Goal: Task Accomplishment & Management: Complete application form

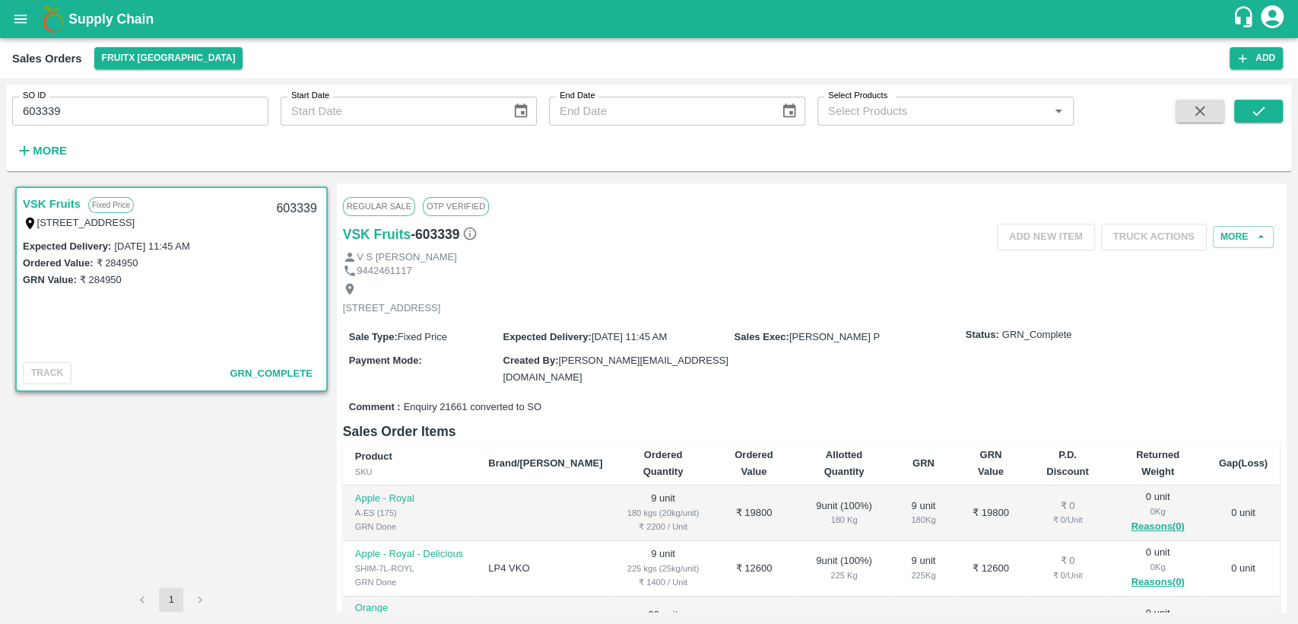
scroll to position [169, 0]
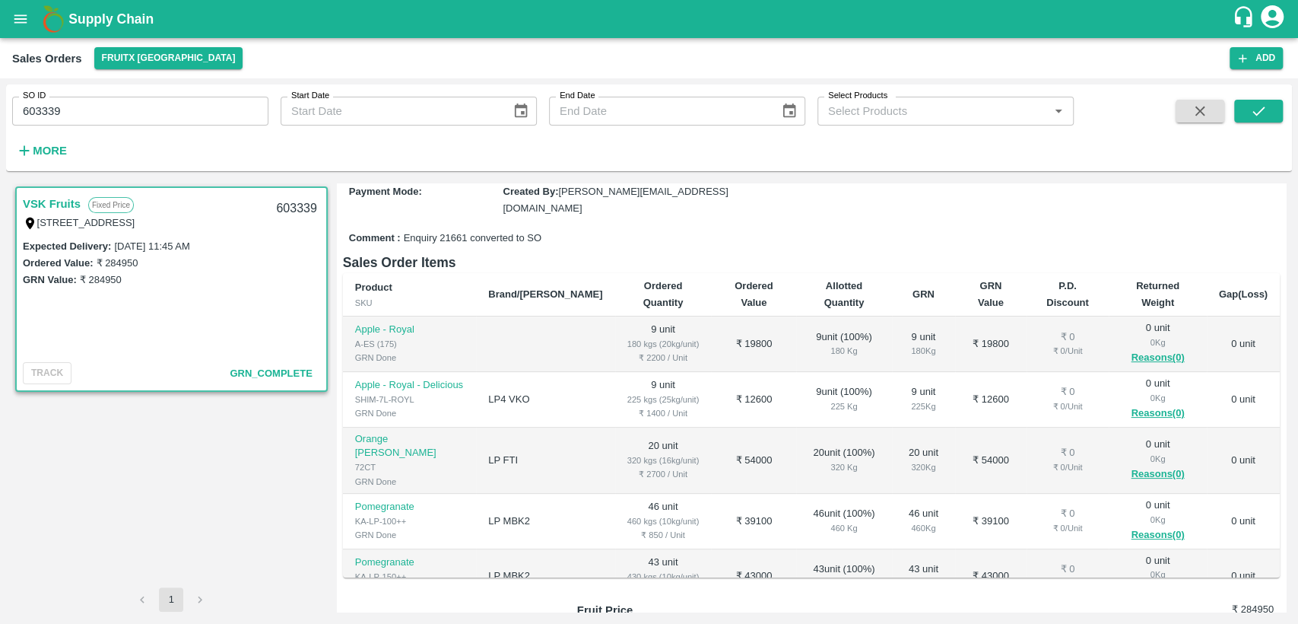
click at [29, 20] on icon "open drawer" at bounding box center [20, 19] width 17 height 17
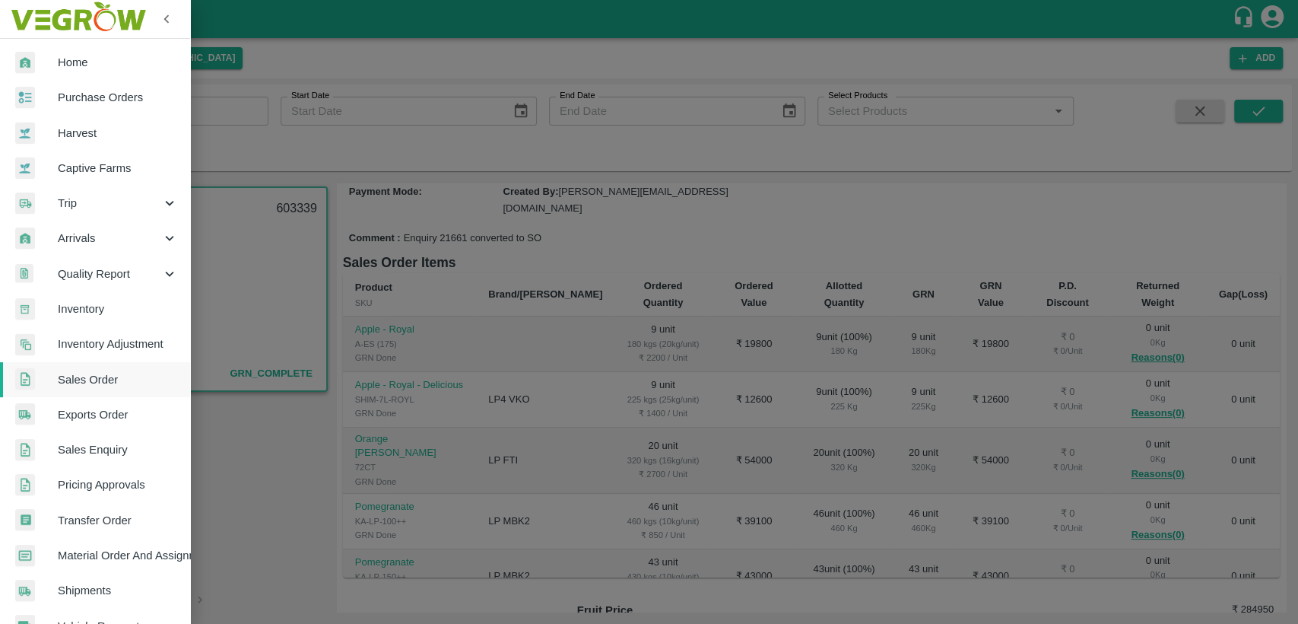
click at [116, 58] on span "Home" at bounding box center [118, 62] width 120 height 17
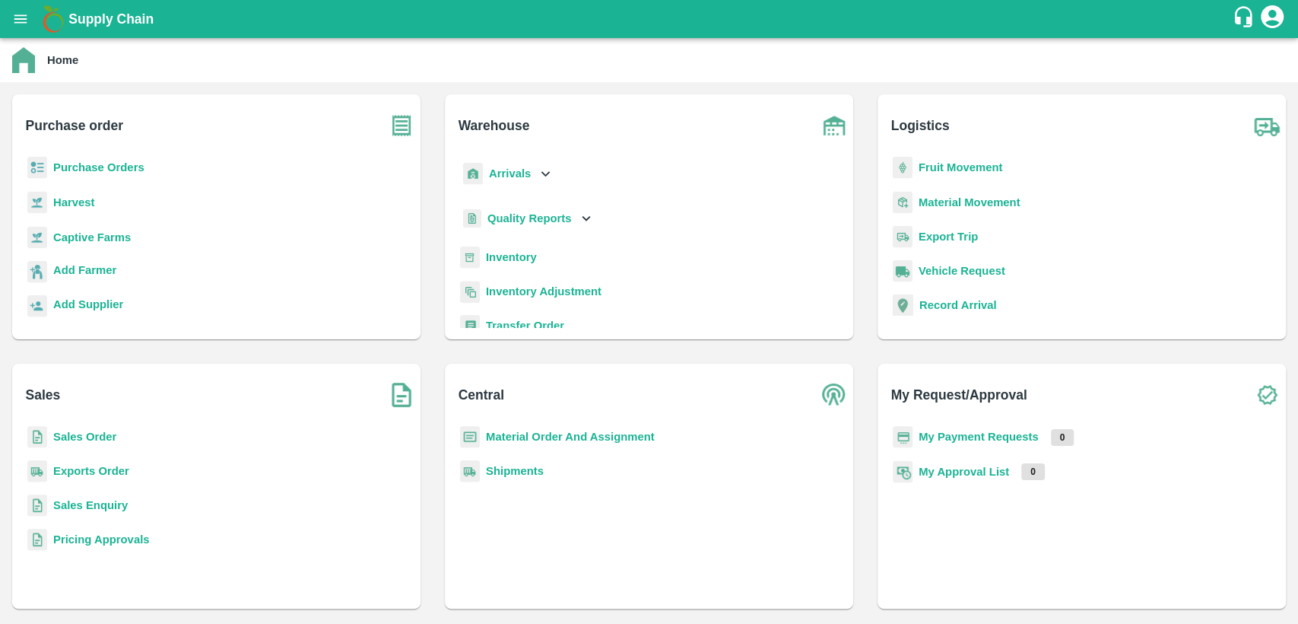
click at [509, 435] on b "Material Order And Assignment" at bounding box center [570, 437] width 169 height 12
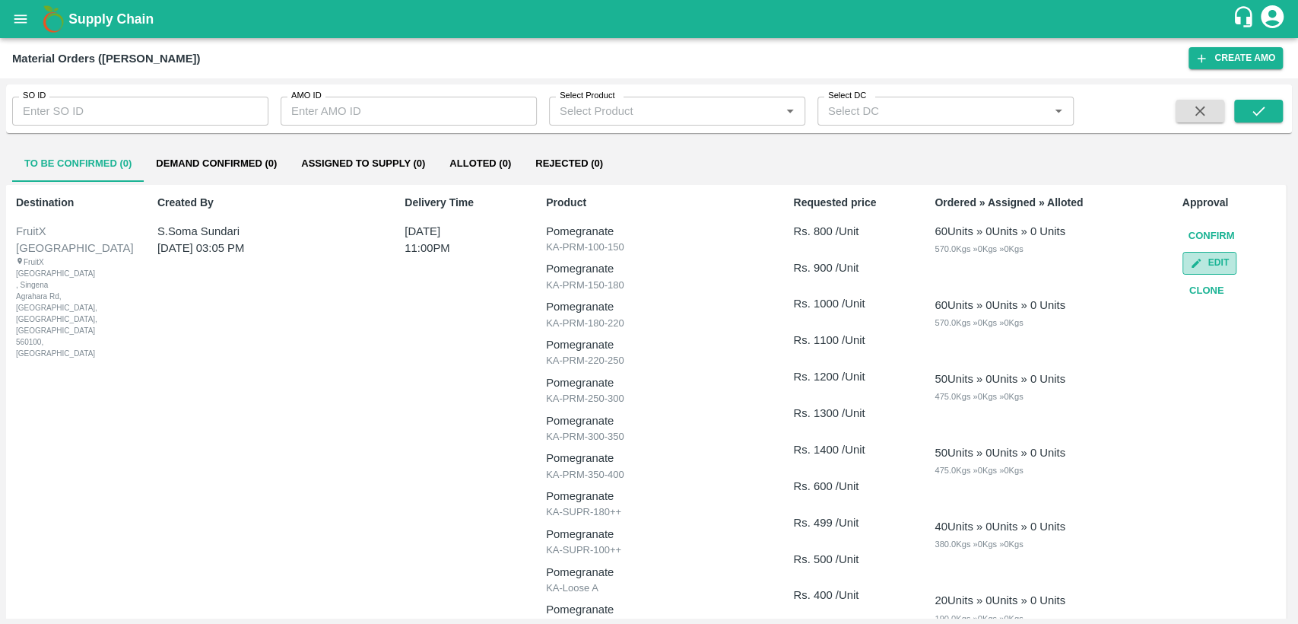
click at [1215, 256] on button "Edit" at bounding box center [1210, 263] width 54 height 22
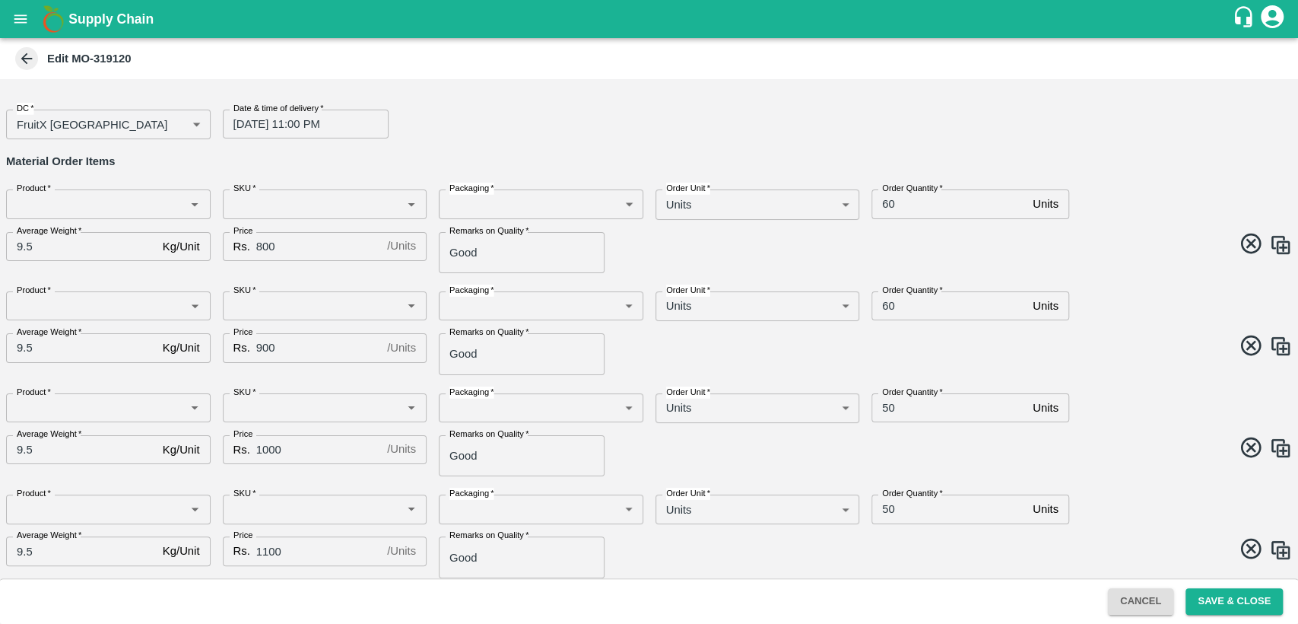
click at [23, 62] on icon at bounding box center [26, 58] width 17 height 17
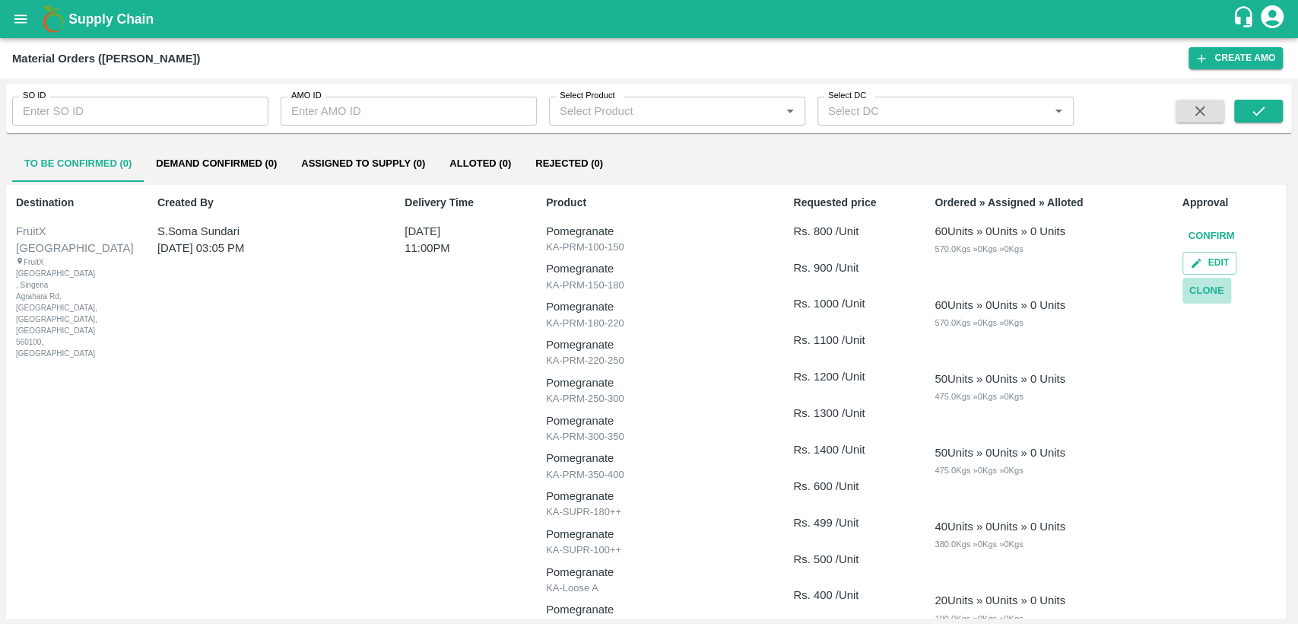
click at [1209, 289] on button "Clone" at bounding box center [1207, 291] width 49 height 27
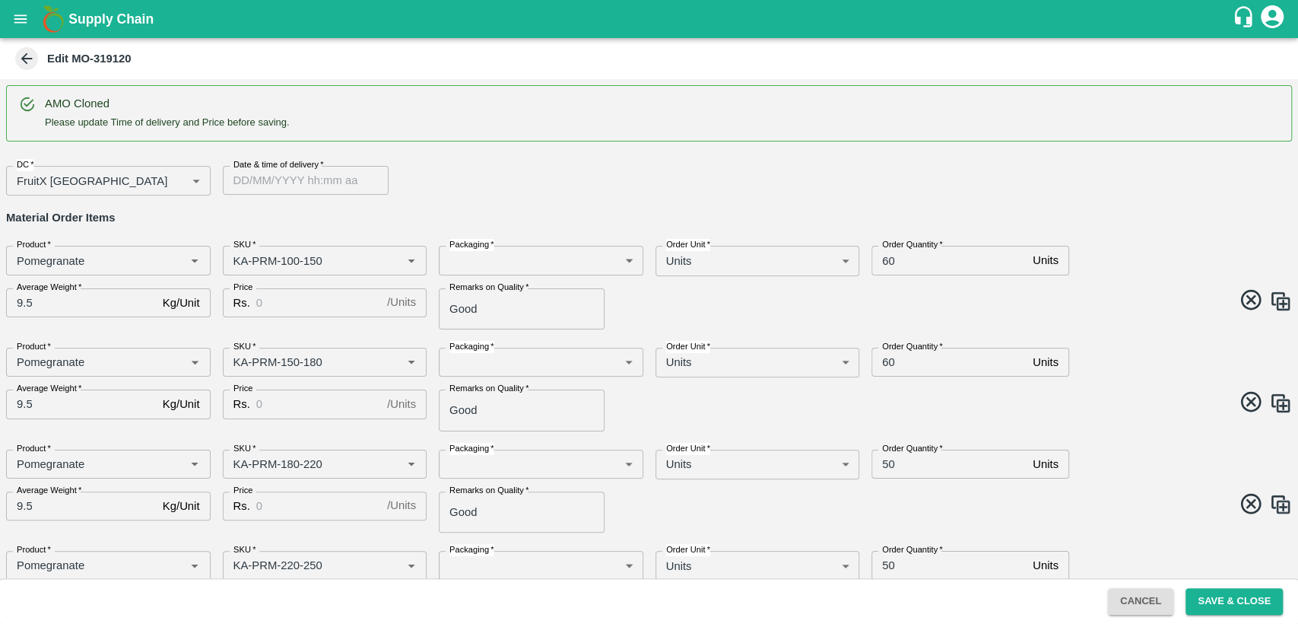
type input "Pomegranate"
type input "KA-PRM-100-150"
type input "Pomegranate"
type input "KA-PRM-150-180"
type input "Pomegranate"
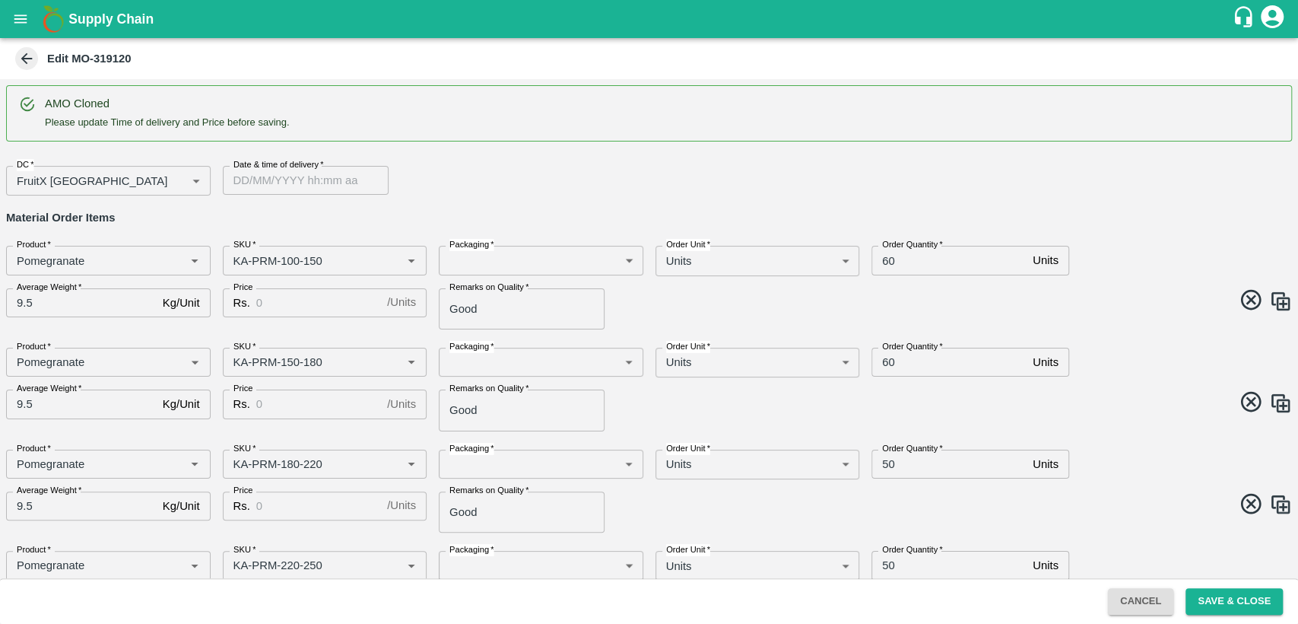
type input "KA-PRM-180-220"
type input "Pomegranate"
type input "KA-PRM-220-250"
type input "Pomegranate"
type input "KA-PRM-250-300"
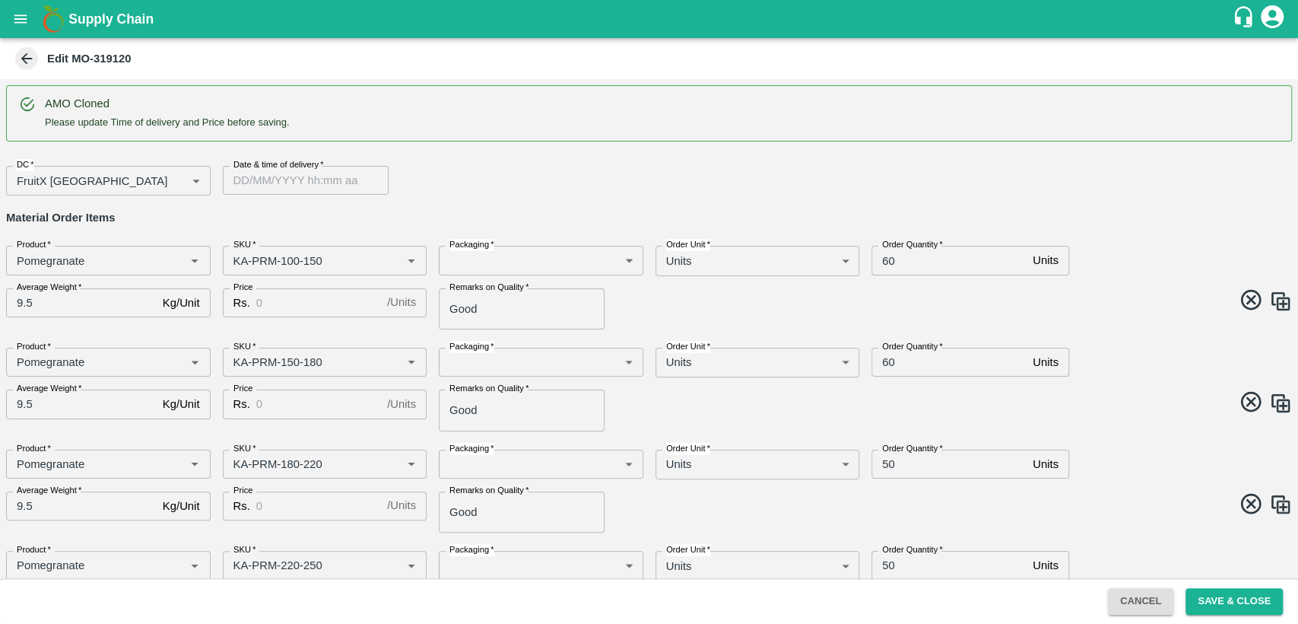
type input "Pomegranate"
type input "KA-PRM-300-350"
type input "Pomegranate"
type input "KA-PRM-350-400"
type input "Pomegranate"
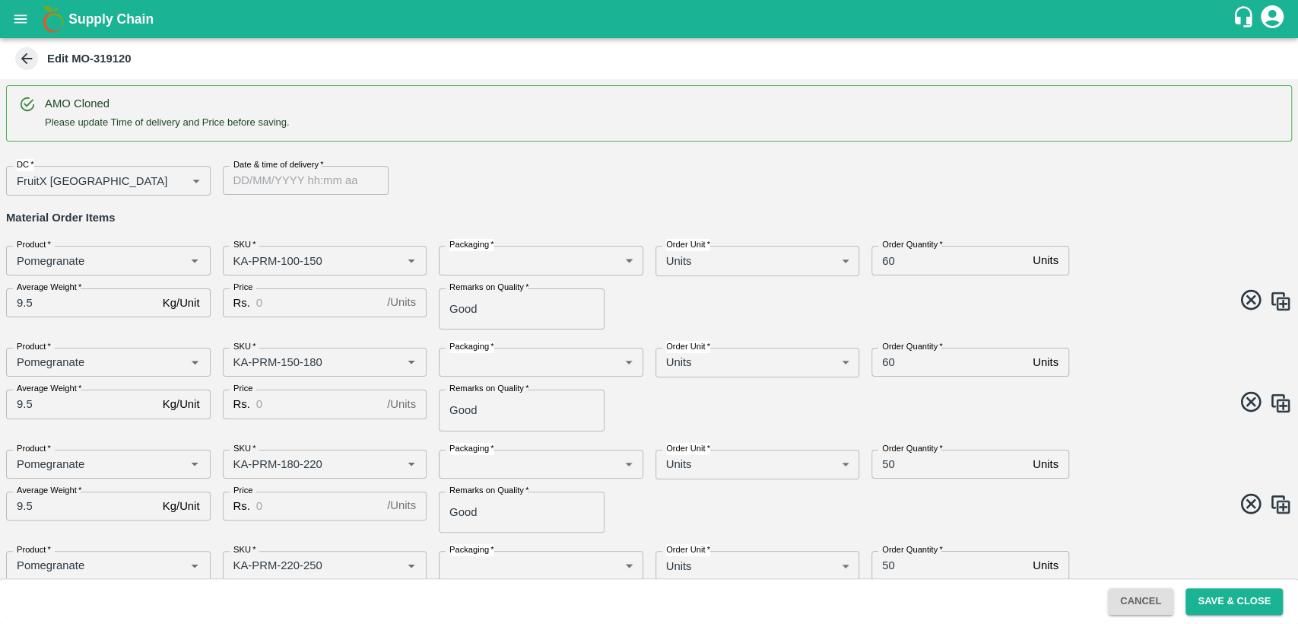
type input "KA-SUPR-180++"
type input "Pomegranate"
type input "KA-SUPR-100++"
type input "Pomegranate"
type input "KA-Loose A"
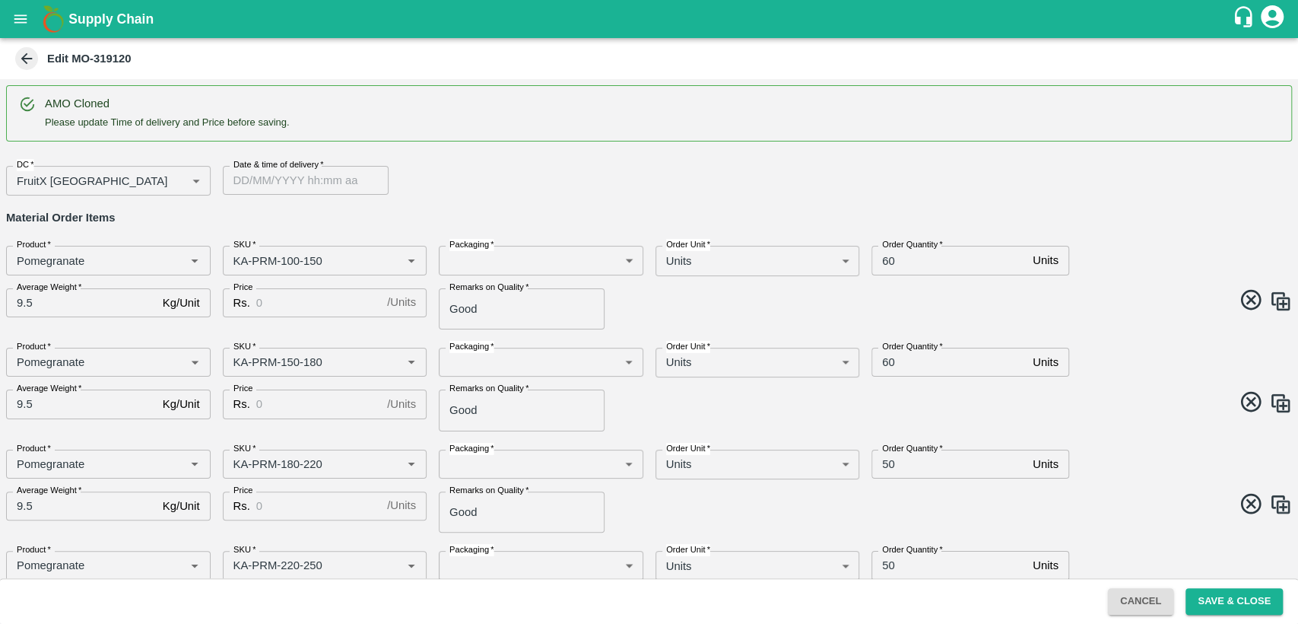
type input "Pomegranate"
type input "KA-Green"
type input "Pomegranate"
type input "KA-Damage Fruit"
type input "DD/MM/YYYY hh:mm aa"
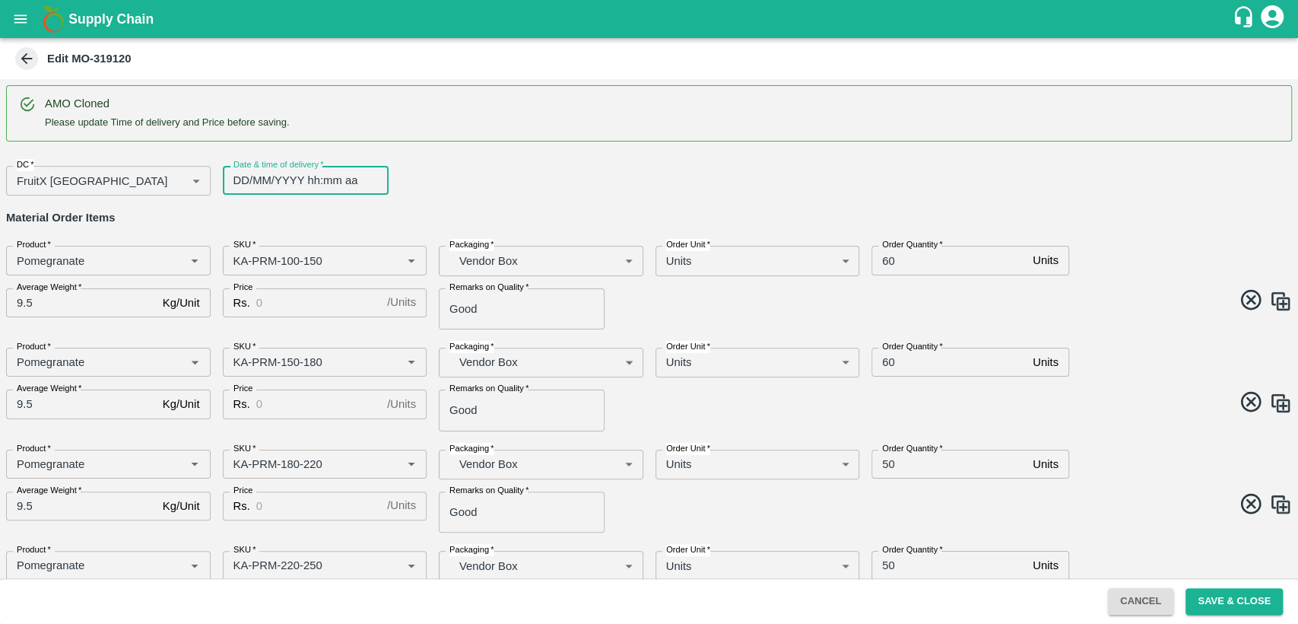
click at [259, 181] on input "DD/MM/YYYY hh:mm aa" at bounding box center [300, 180] width 155 height 29
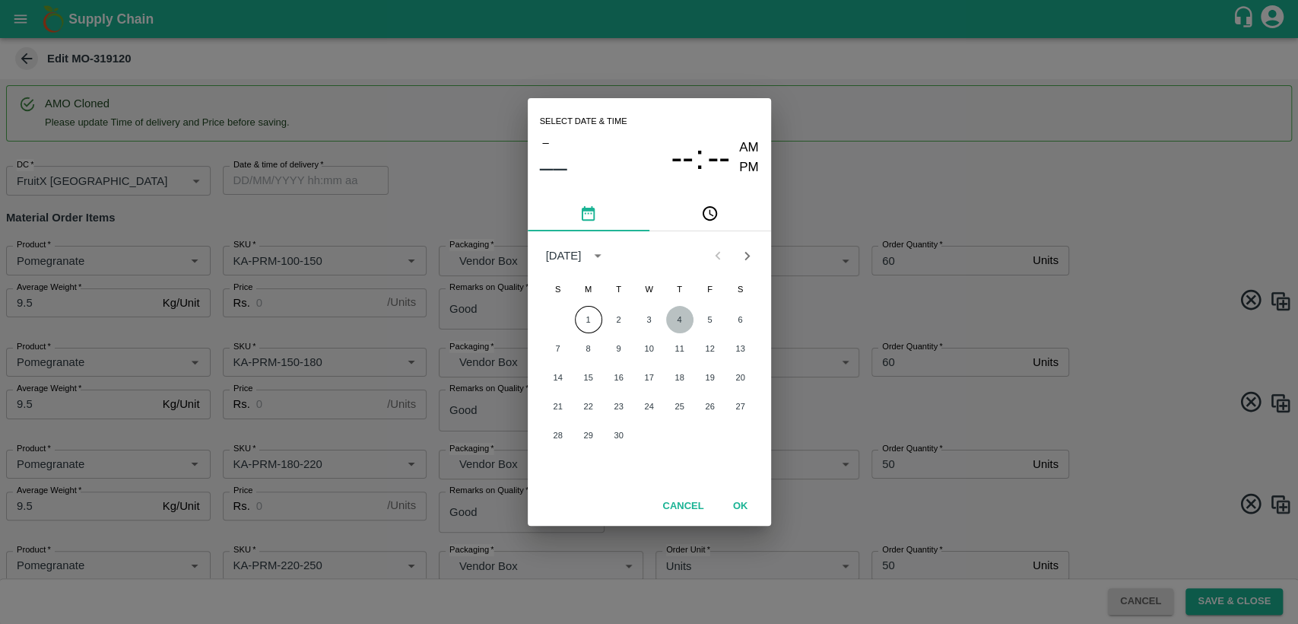
click at [681, 315] on button "4" at bounding box center [679, 319] width 27 height 27
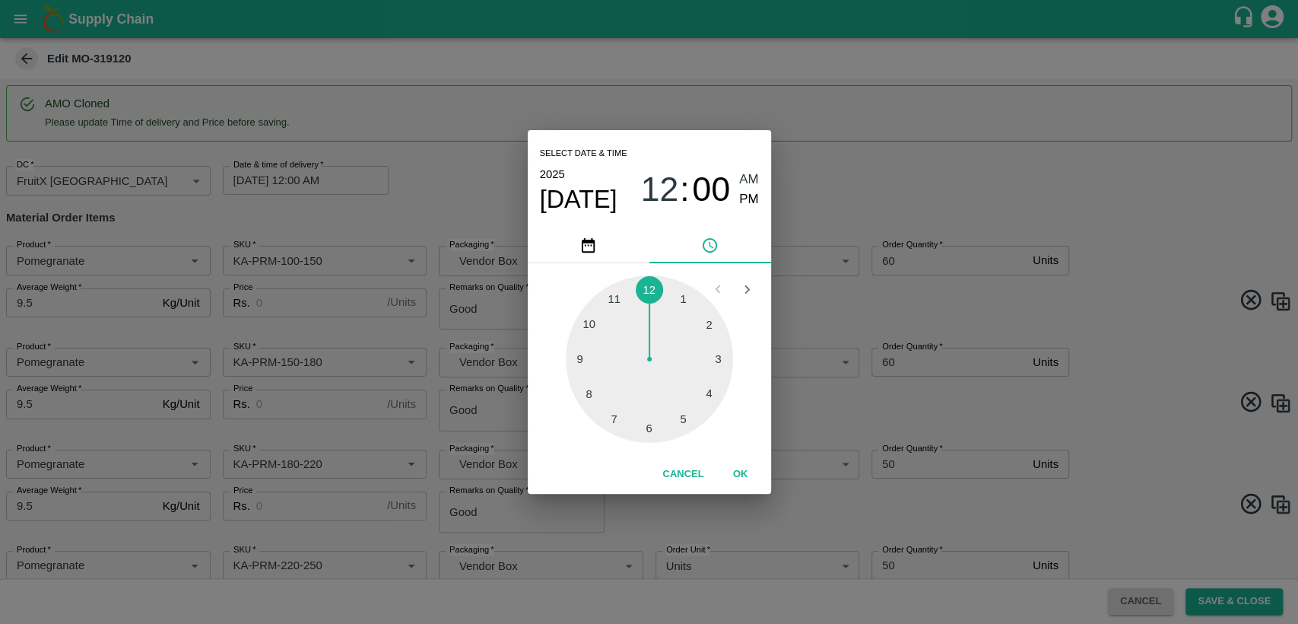
click at [620, 300] on div at bounding box center [649, 358] width 167 height 167
click at [750, 202] on span "PM" at bounding box center [749, 199] width 20 height 21
type input "[DATE] 11:00 PM"
click at [742, 470] on button "OK" at bounding box center [741, 474] width 49 height 27
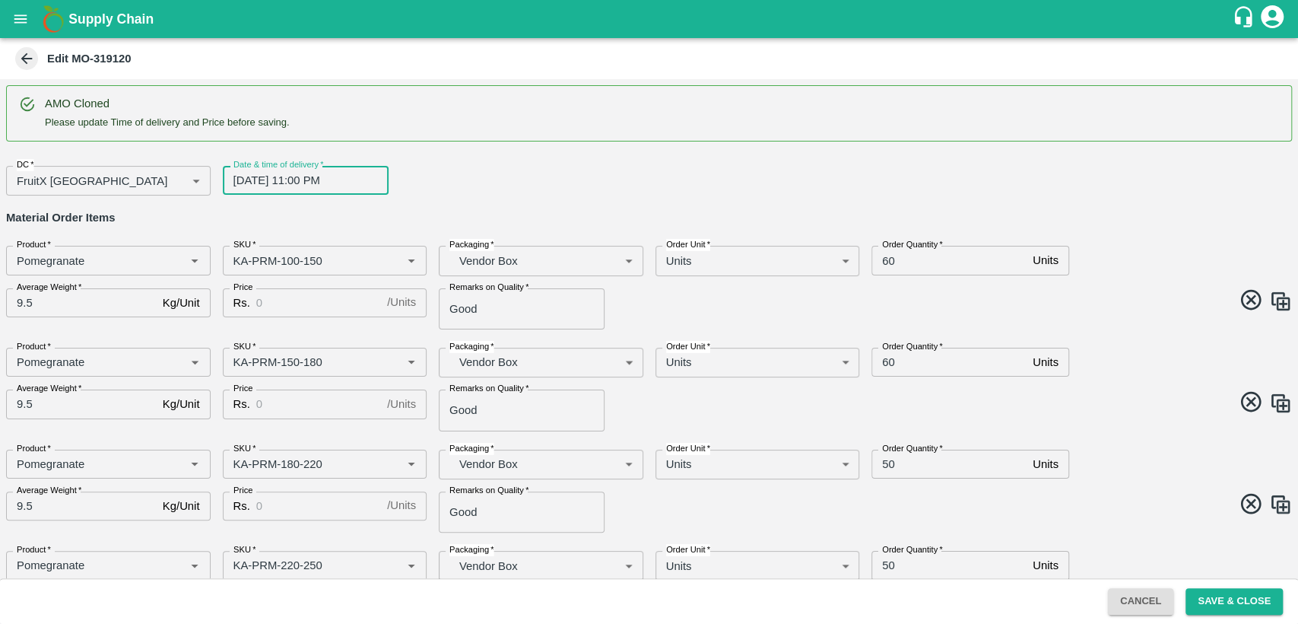
click at [265, 296] on input "Price" at bounding box center [318, 302] width 125 height 29
type input "800"
click at [885, 258] on input "60" at bounding box center [949, 260] width 155 height 29
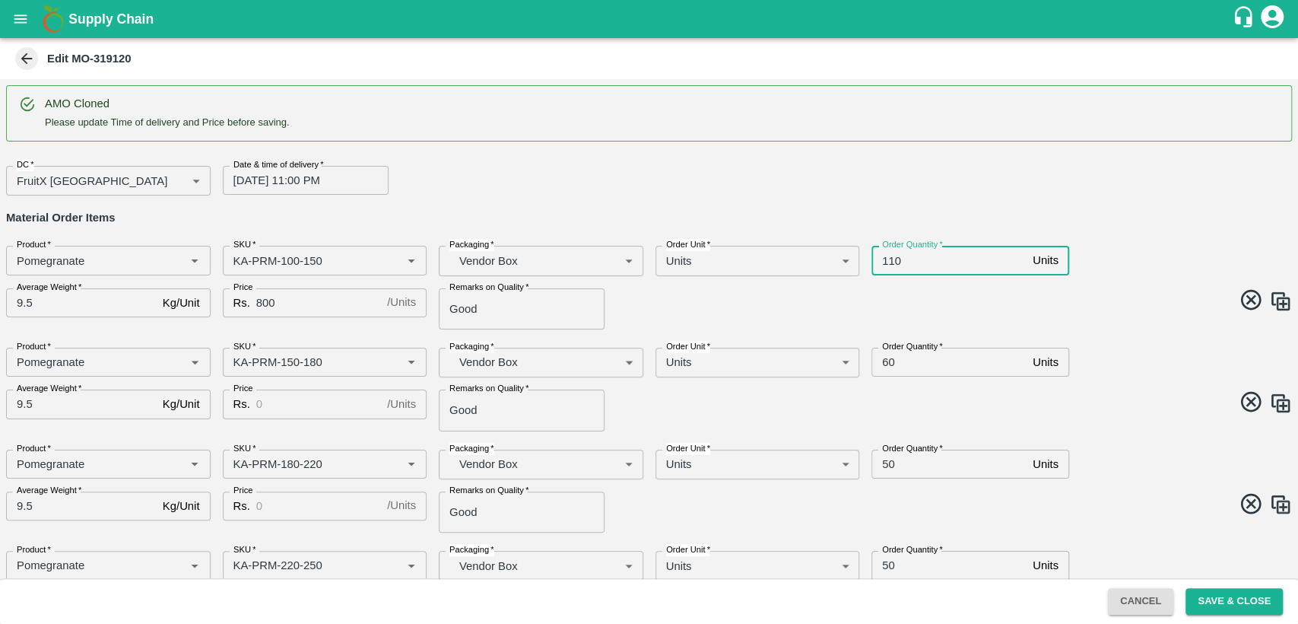
type input "110"
click at [885, 361] on input "60" at bounding box center [949, 362] width 155 height 29
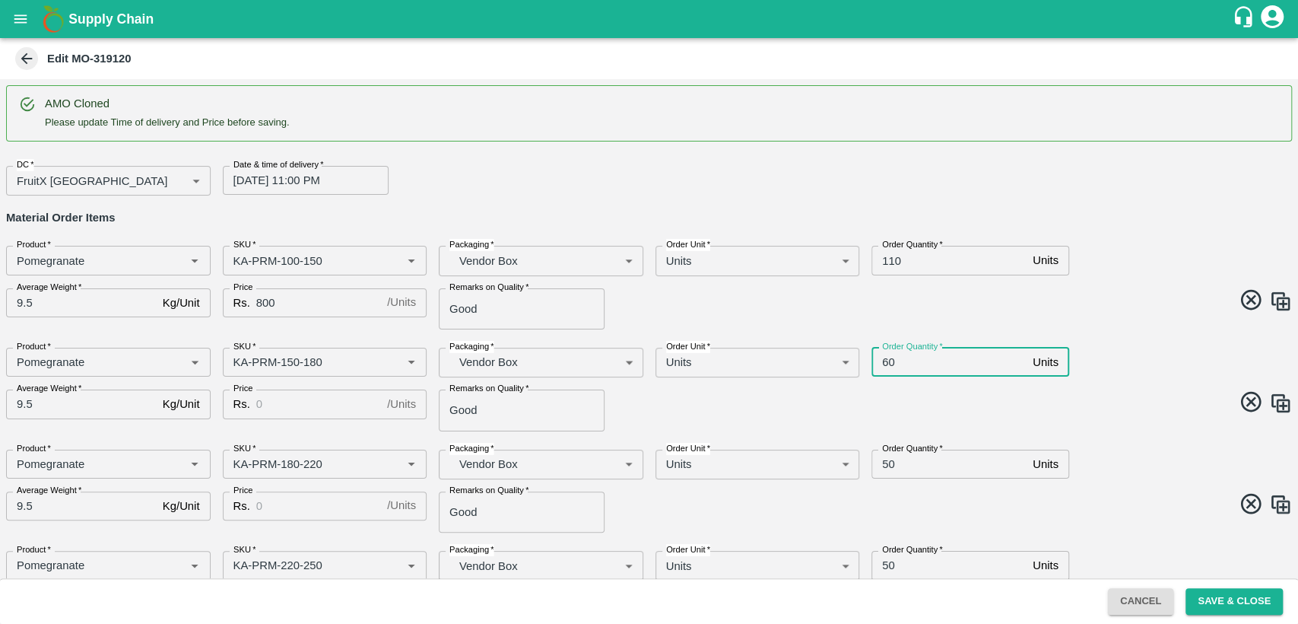
click at [885, 361] on input "60" at bounding box center [949, 362] width 155 height 29
type input "110"
click at [306, 401] on input "Price" at bounding box center [318, 403] width 125 height 29
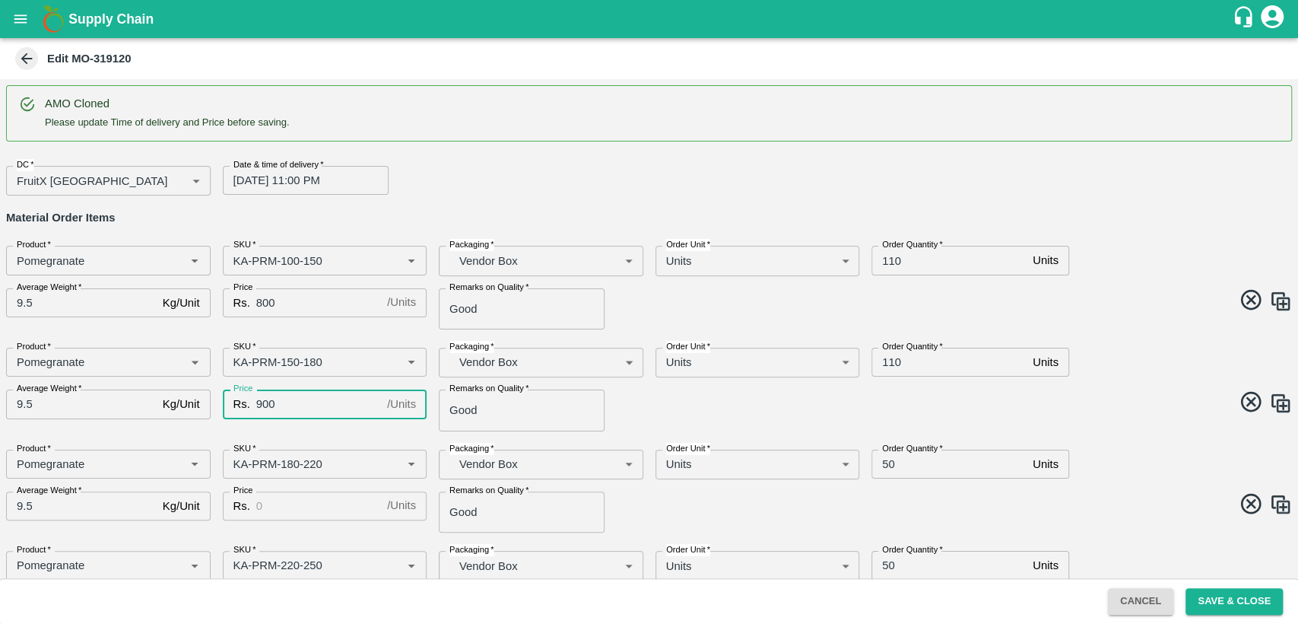
type input "900"
click at [291, 503] on input "Price" at bounding box center [318, 505] width 125 height 29
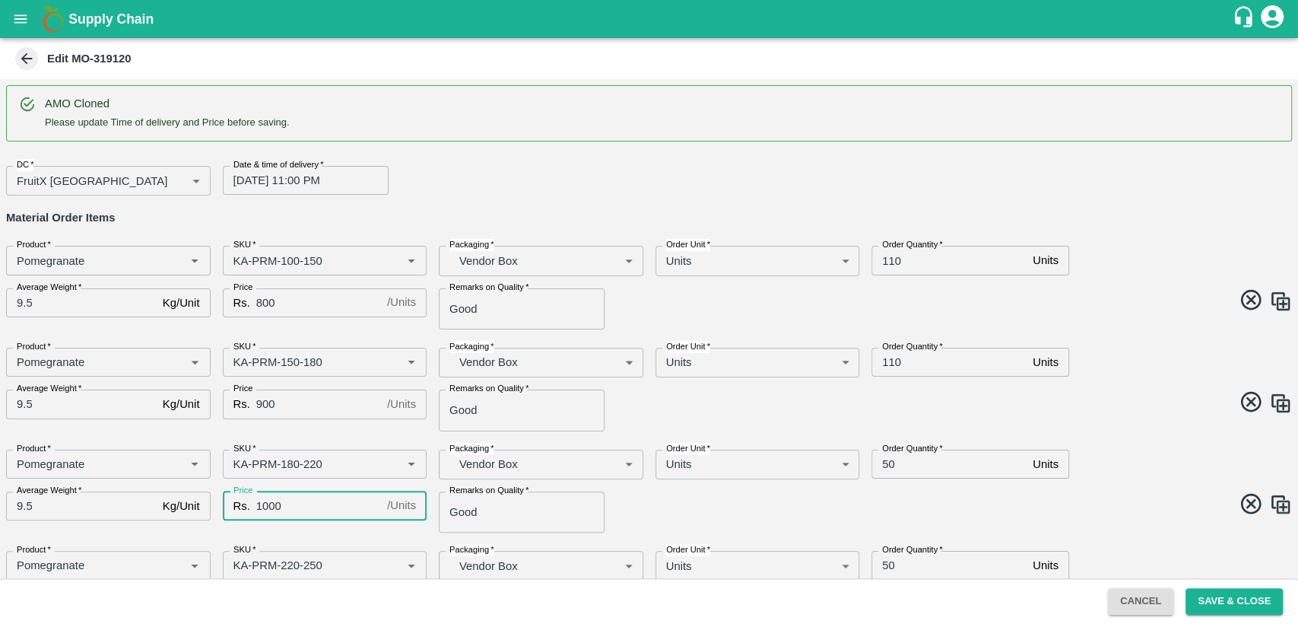
type input "1000"
click at [882, 464] on input "50" at bounding box center [949, 464] width 155 height 29
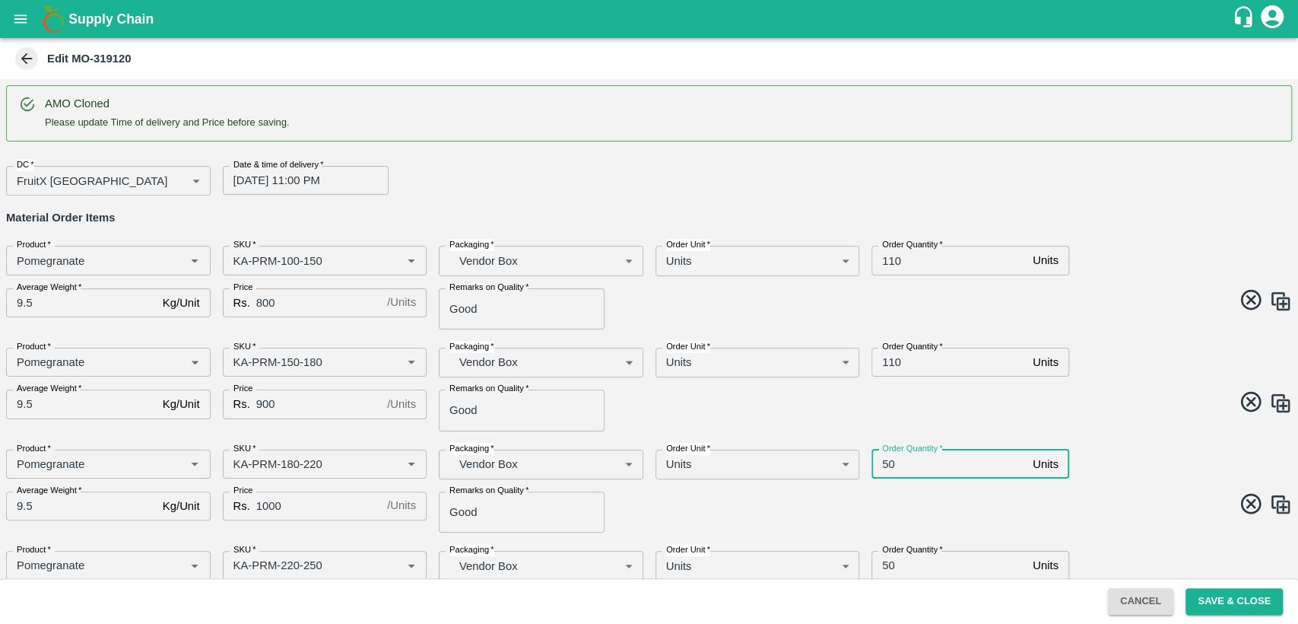
click at [882, 464] on input "50" at bounding box center [949, 464] width 155 height 29
type input "50"
click at [816, 510] on span at bounding box center [968, 506] width 650 height 30
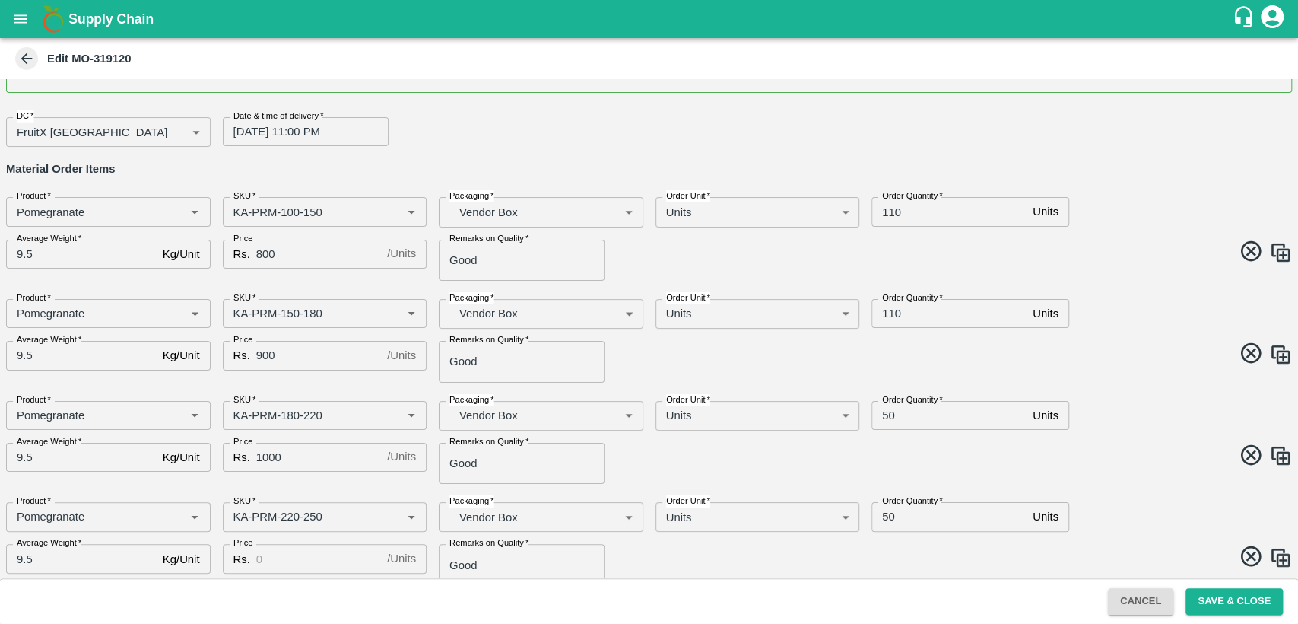
scroll to position [84, 0]
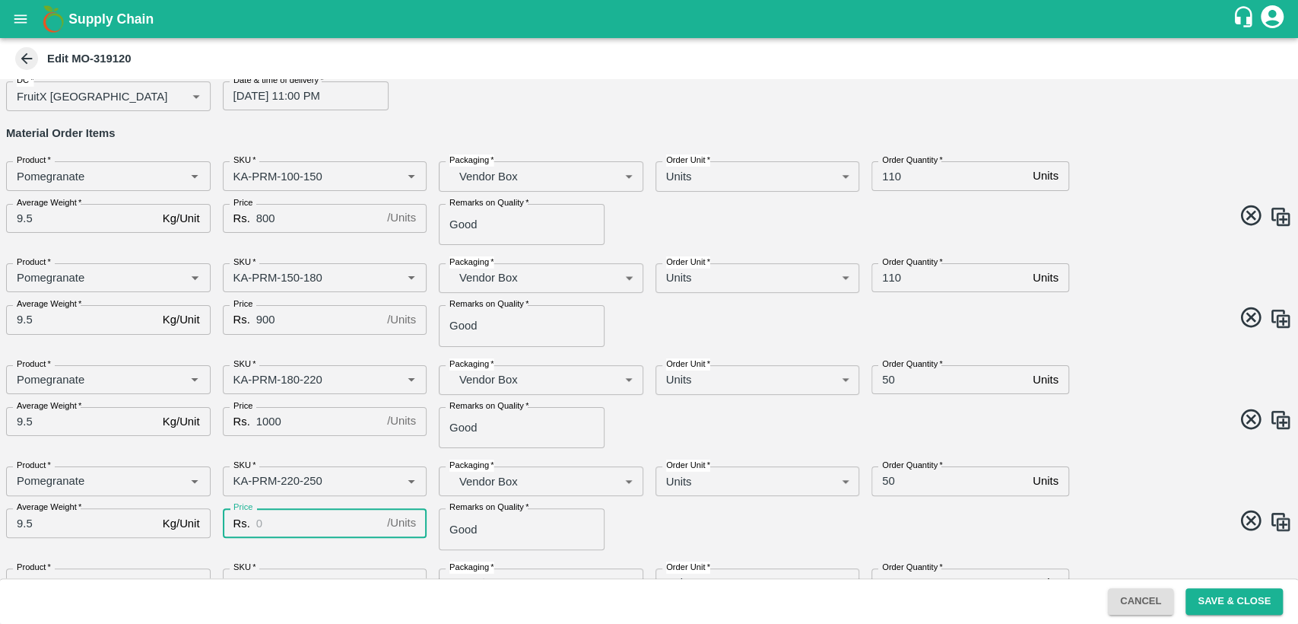
drag, startPoint x: 278, startPoint y: 516, endPoint x: 274, endPoint y: 540, distance: 23.9
click at [277, 516] on input "Price" at bounding box center [318, 522] width 125 height 29
type input "1100"
click at [675, 531] on span at bounding box center [968, 523] width 650 height 30
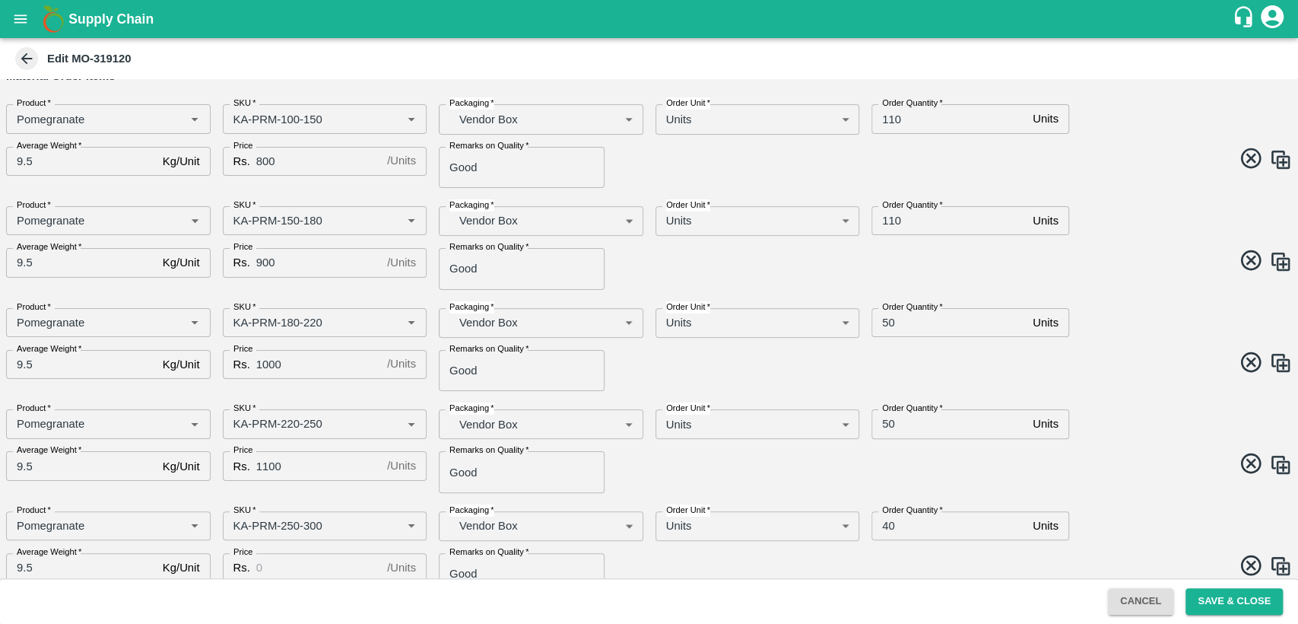
scroll to position [169, 0]
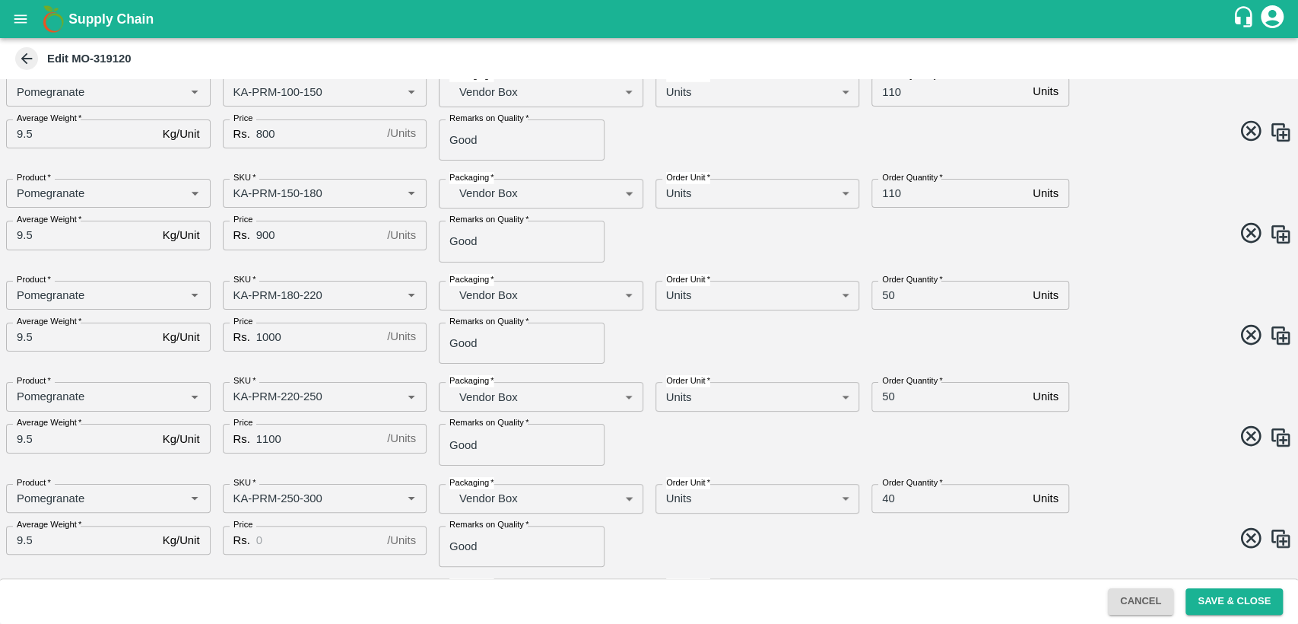
click at [268, 537] on input "Price" at bounding box center [318, 540] width 125 height 29
click at [651, 542] on span at bounding box center [968, 541] width 650 height 30
click at [879, 532] on span at bounding box center [968, 541] width 650 height 30
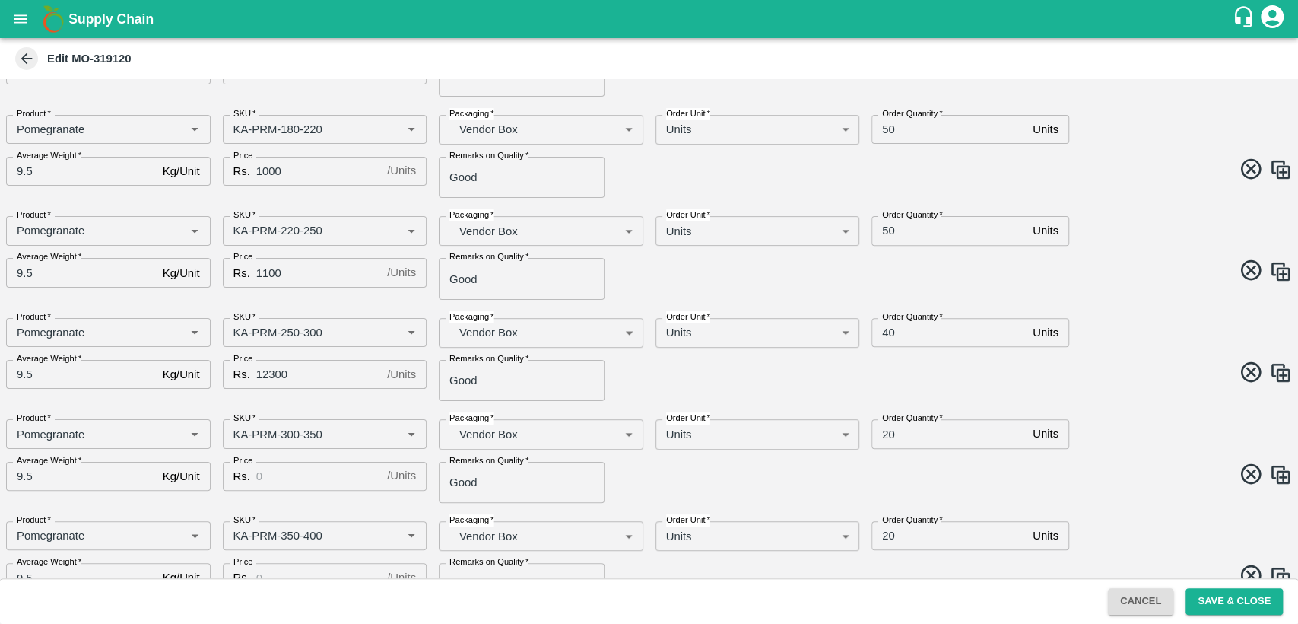
scroll to position [338, 0]
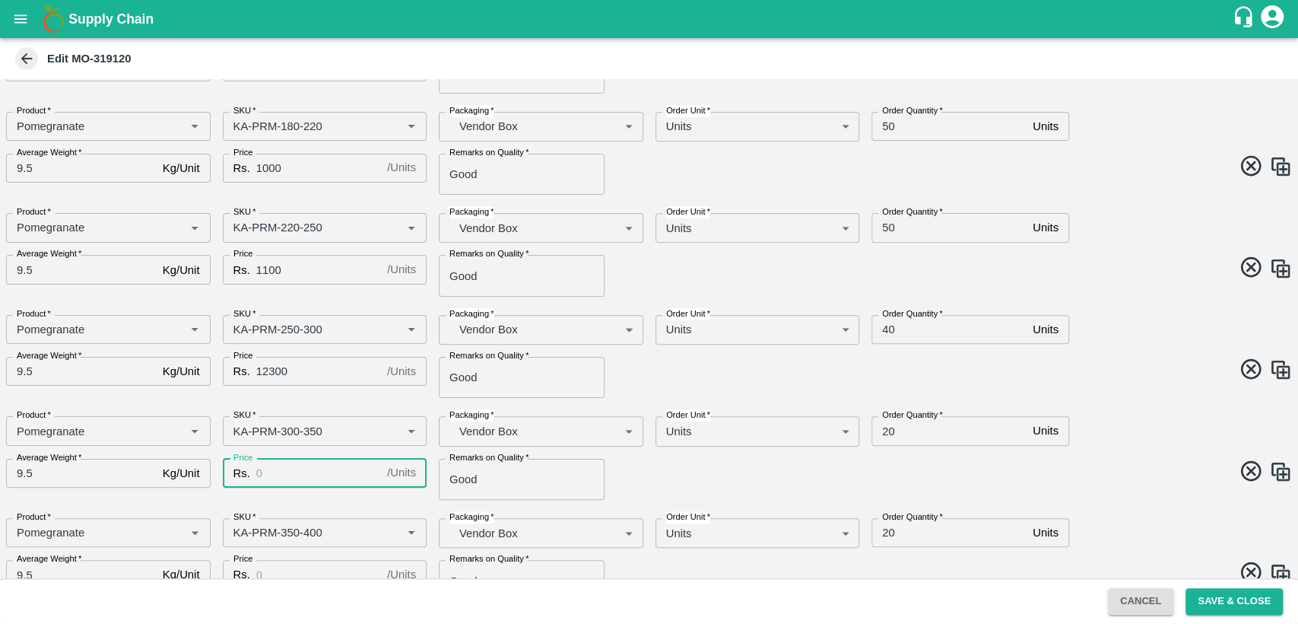
click at [294, 481] on input "Price" at bounding box center [318, 473] width 125 height 29
click at [275, 370] on input "12300" at bounding box center [318, 371] width 125 height 29
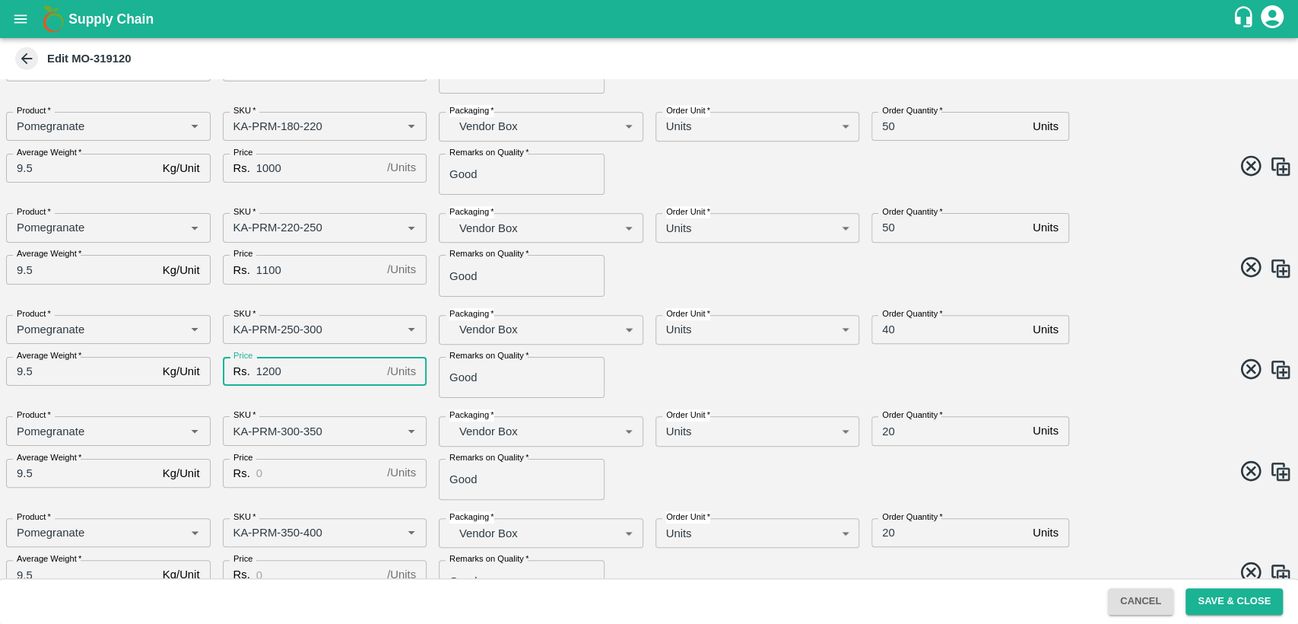
type input "1200"
click at [313, 474] on input "Price" at bounding box center [318, 473] width 125 height 29
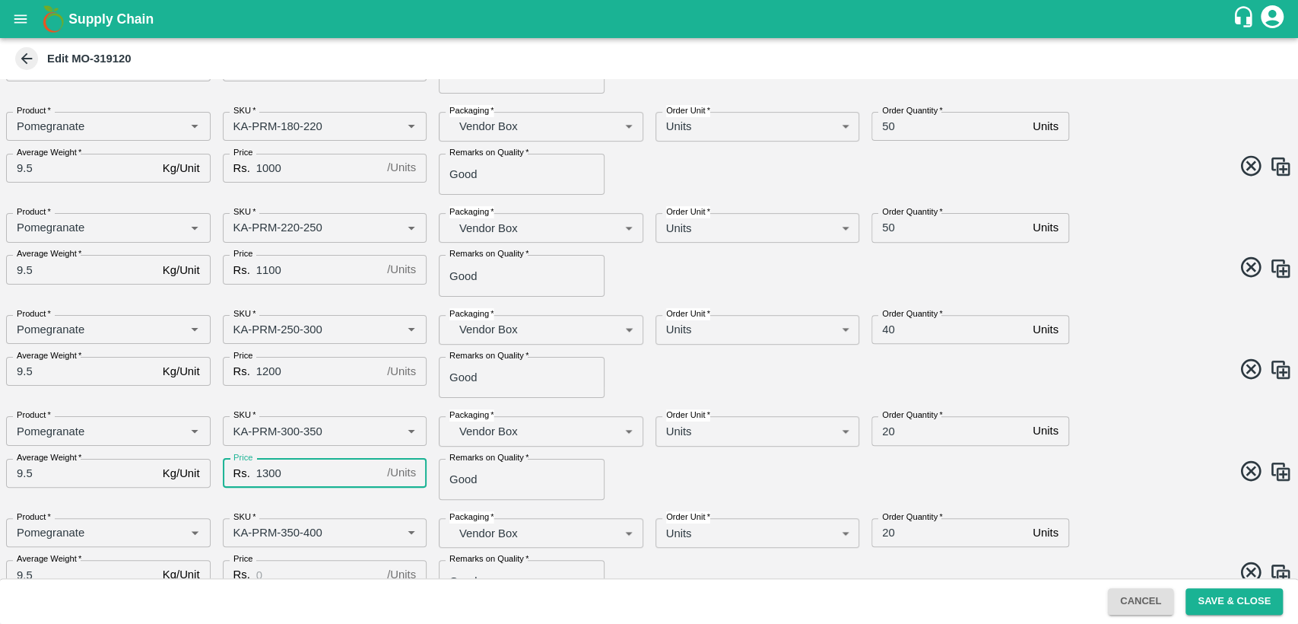
type input "1300"
click at [300, 566] on input "Price" at bounding box center [318, 574] width 125 height 29
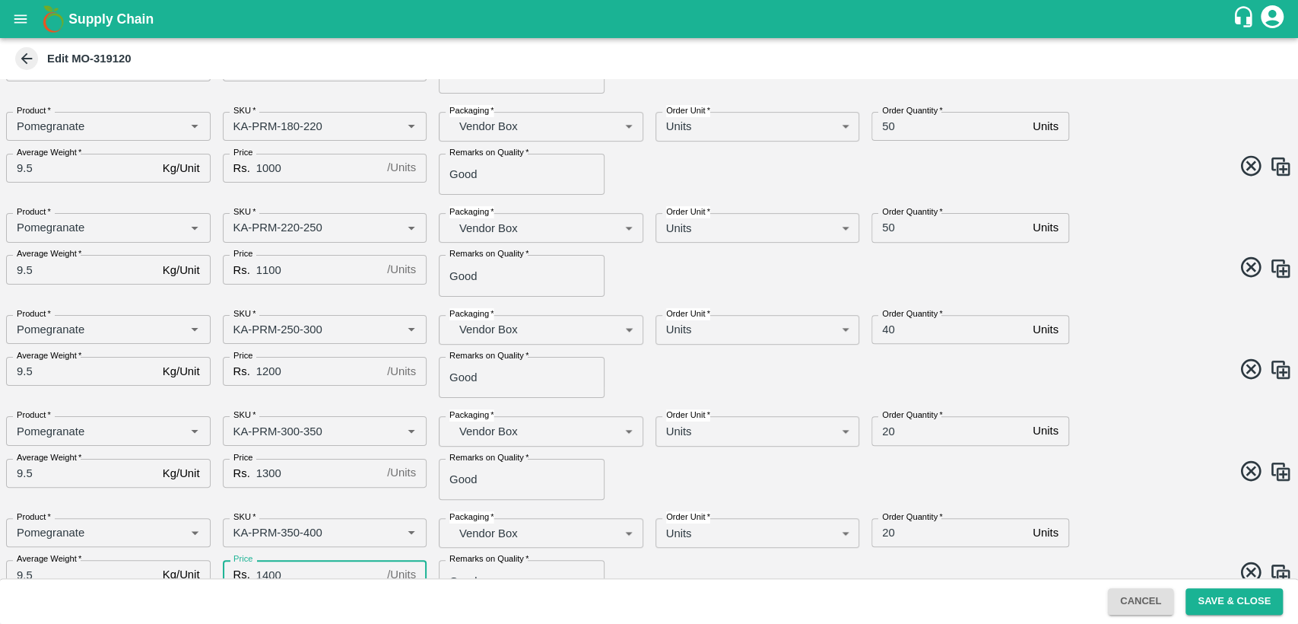
scroll to position [341, 0]
type input "1400"
click at [707, 564] on span at bounding box center [968, 572] width 650 height 30
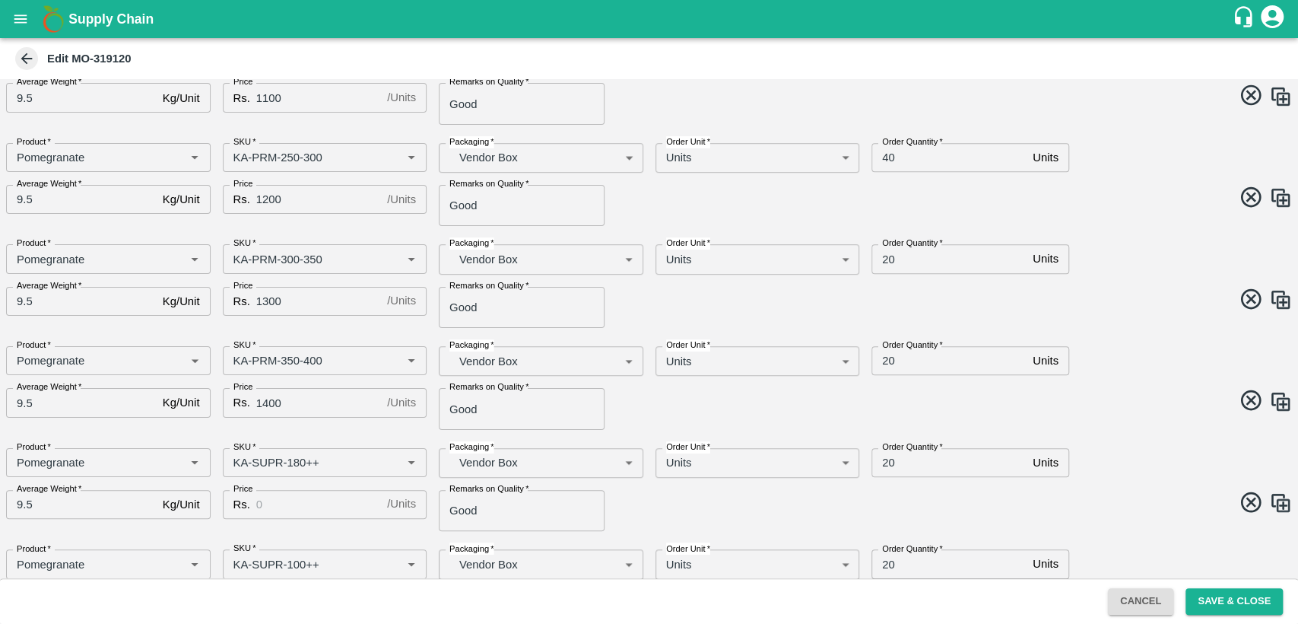
scroll to position [594, 0]
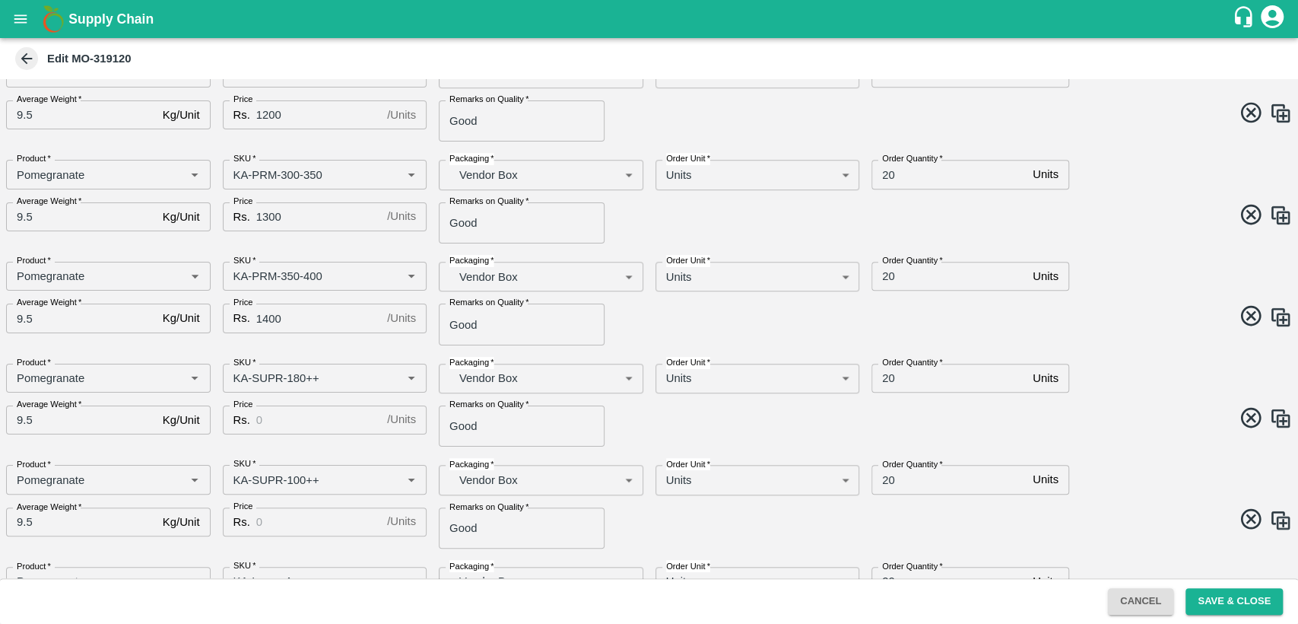
click at [295, 420] on input "Price" at bounding box center [318, 419] width 125 height 29
type input "600"
click at [295, 517] on input "Price" at bounding box center [318, 521] width 125 height 29
type input "500"
click at [682, 519] on span at bounding box center [968, 522] width 650 height 30
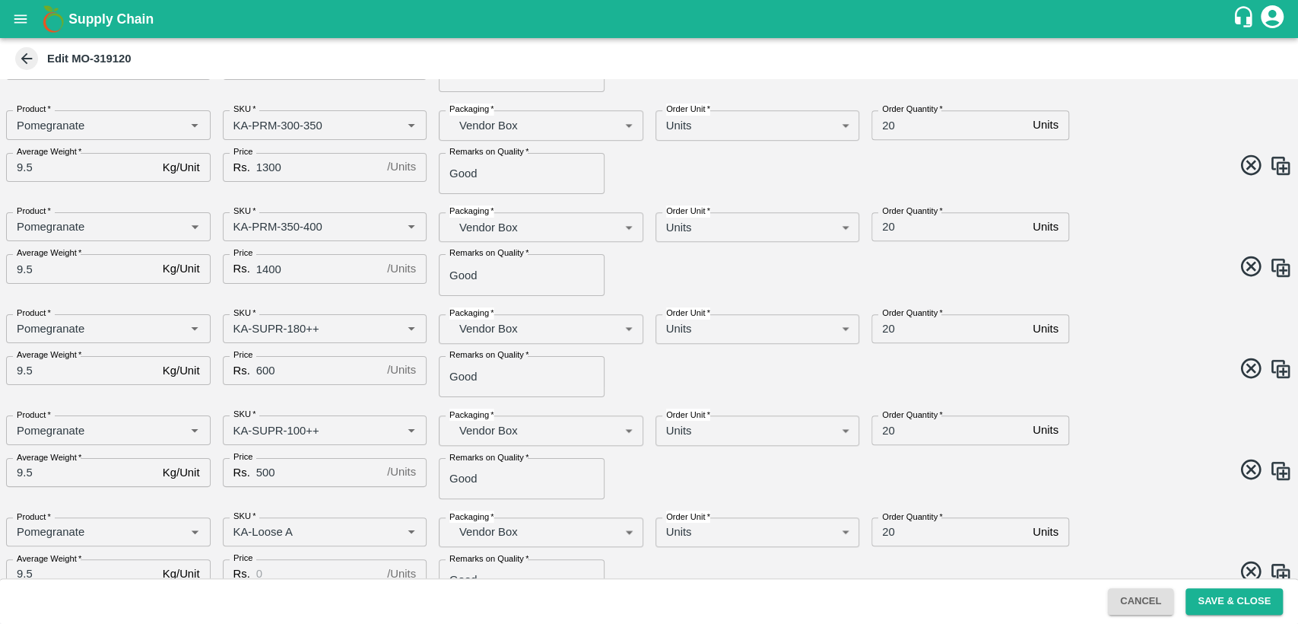
scroll to position [678, 0]
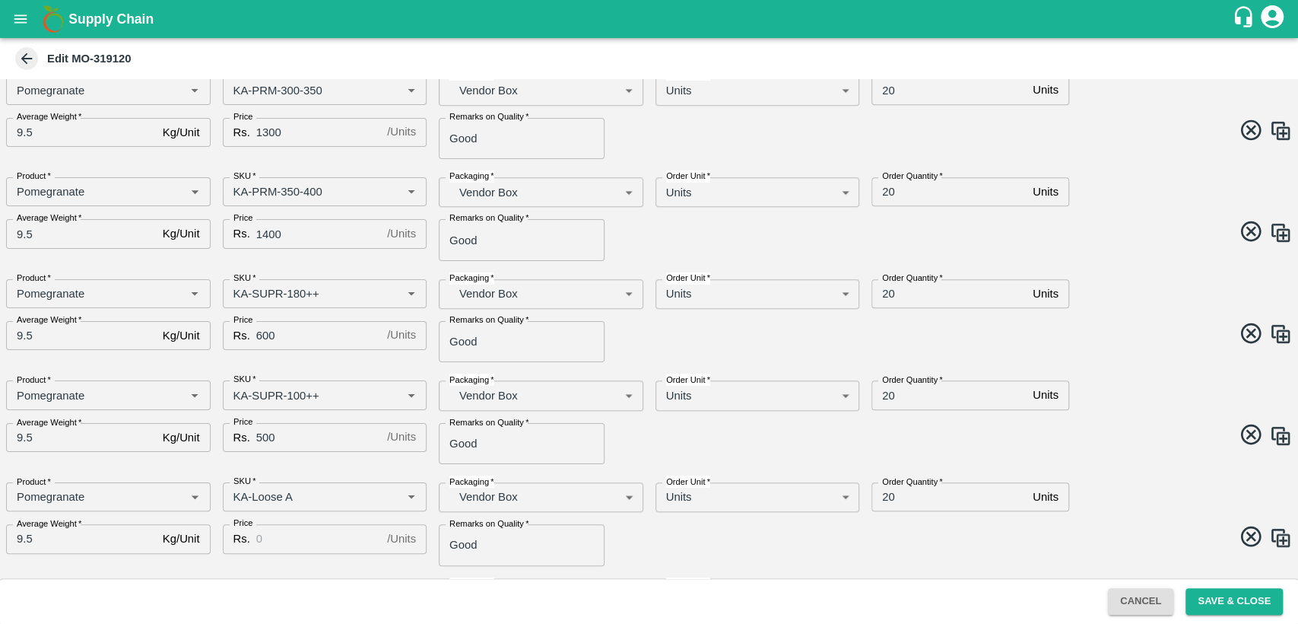
click at [278, 533] on input "Price" at bounding box center [318, 538] width 125 height 29
type input "500"
click at [707, 530] on span at bounding box center [968, 539] width 650 height 30
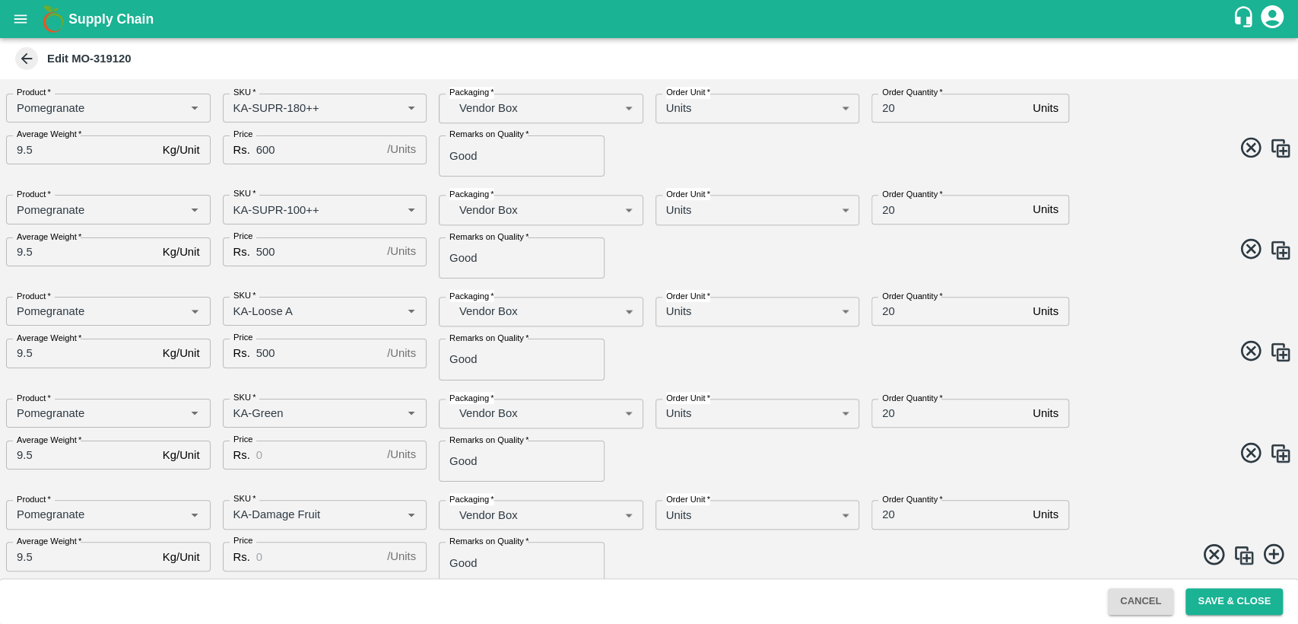
scroll to position [875, 0]
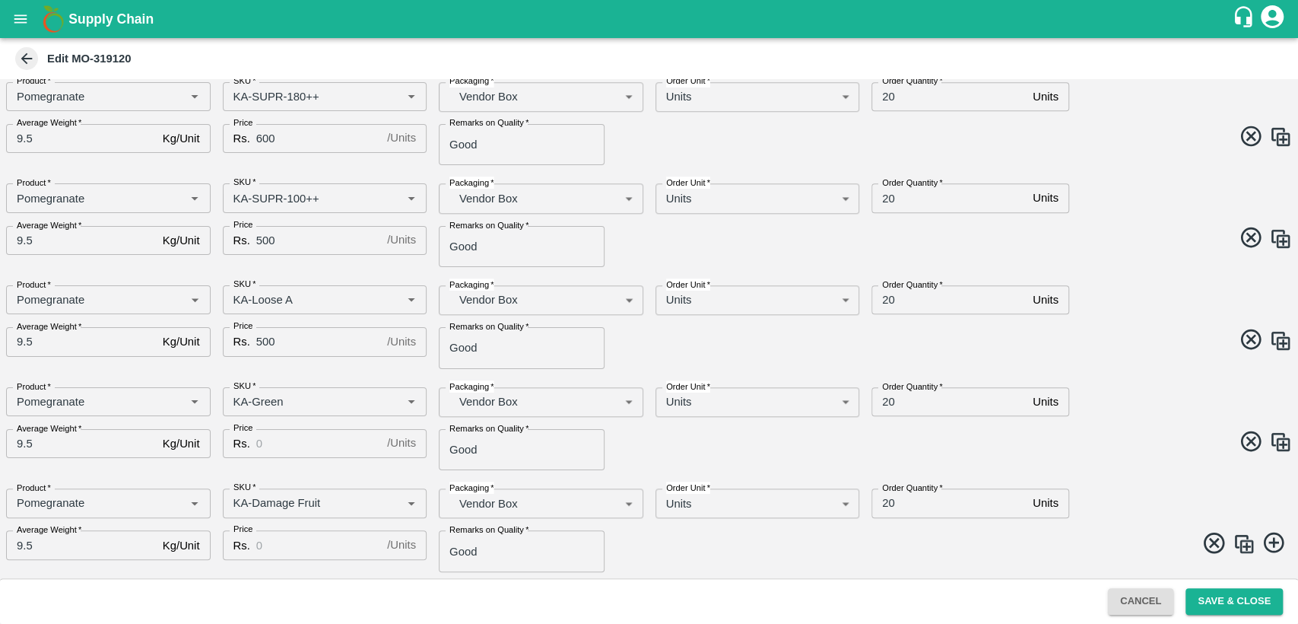
click at [276, 445] on input "Price" at bounding box center [318, 443] width 125 height 29
type input "400"
click at [291, 544] on input "Price" at bounding box center [318, 544] width 125 height 29
type input "400"
click at [1093, 454] on span at bounding box center [968, 444] width 650 height 30
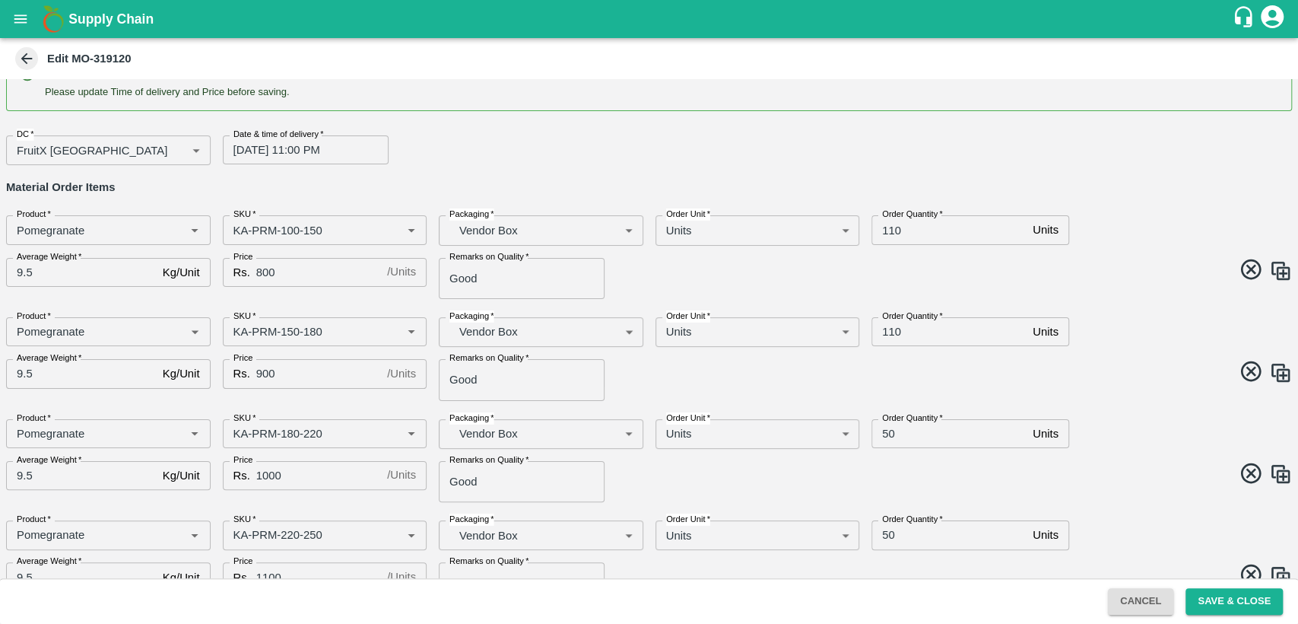
scroll to position [0, 0]
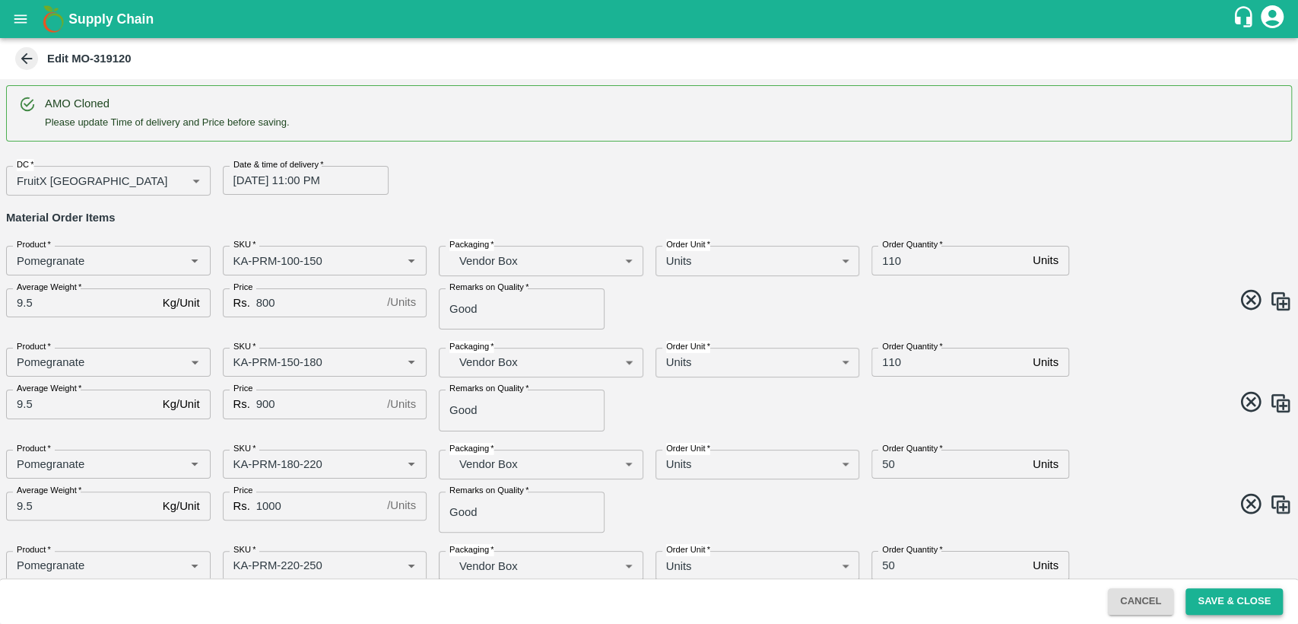
click at [1219, 592] on button "Save & Close" at bounding box center [1234, 601] width 97 height 27
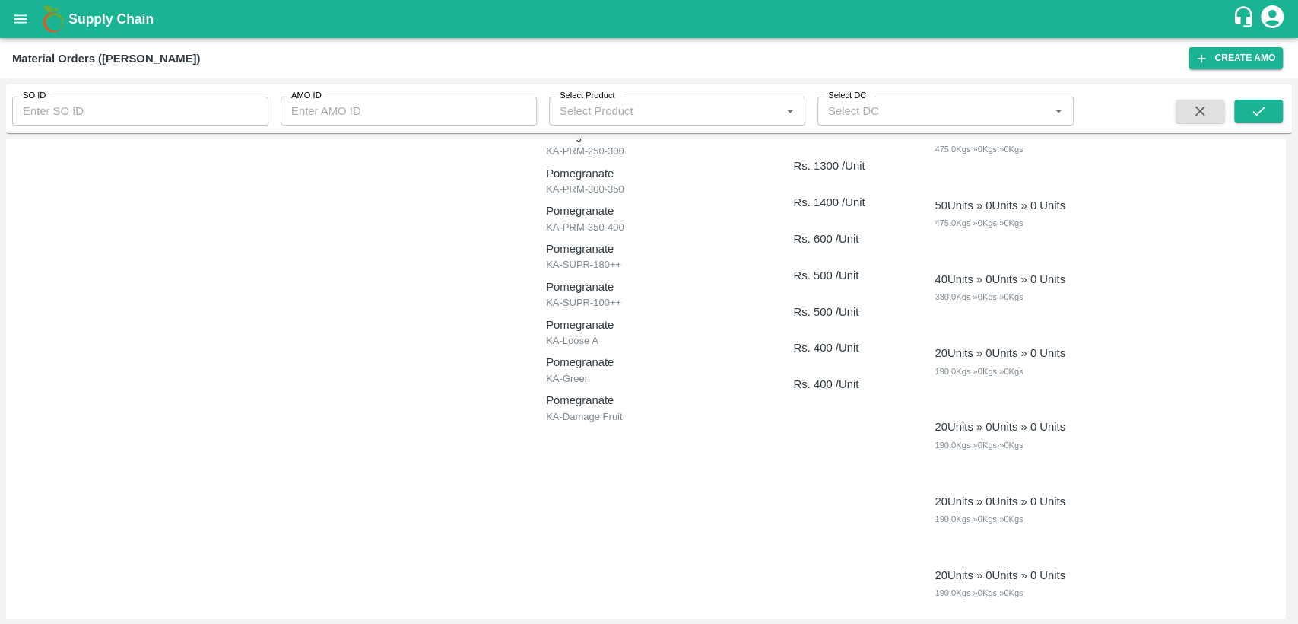
scroll to position [253, 0]
